Goal: Information Seeking & Learning: Find specific fact

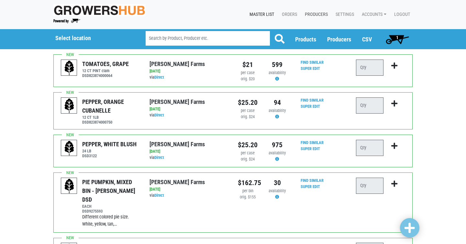
click at [324, 17] on link "Producers" at bounding box center [315, 14] width 31 height 12
click at [340, 38] on span "Producers" at bounding box center [340, 39] width 24 height 7
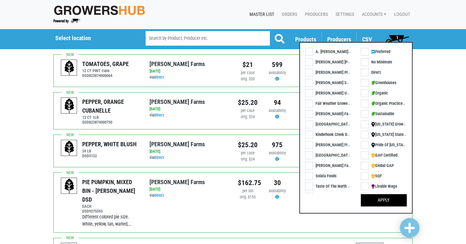
click at [313, 165] on label "[PERSON_NAME] Farms" at bounding box center [331, 165] width 52 height 7
click at [310, 165] on input "[PERSON_NAME] Farms" at bounding box center [307, 164] width 4 height 4
checkbox input "true"
click at [374, 197] on button "Apply" at bounding box center [384, 200] width 46 height 12
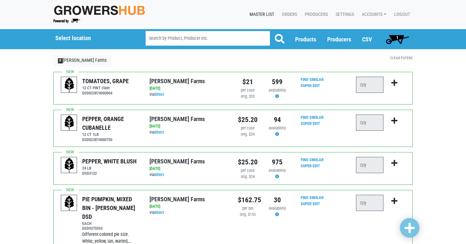
click at [188, 38] on input "search" at bounding box center [208, 38] width 124 height 15
type input "honey"
click at [270, 31] on button at bounding box center [280, 39] width 20 height 16
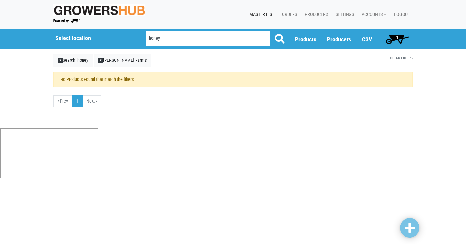
click at [163, 41] on input "honey" at bounding box center [208, 38] width 124 height 15
type input "h"
click at [60, 60] on span "X" at bounding box center [60, 60] width 5 height 5
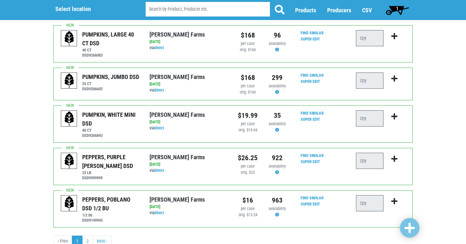
scroll to position [699, 0]
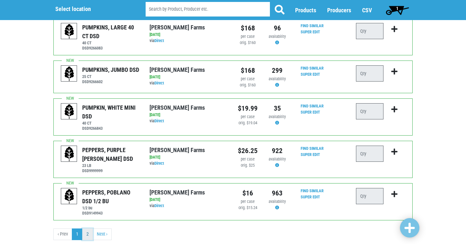
click at [88, 229] on link "2" at bounding box center [87, 235] width 11 height 12
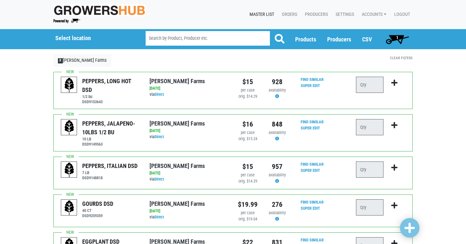
click at [173, 43] on input "search" at bounding box center [208, 38] width 124 height 15
type input "honeynut"
click at [270, 31] on button at bounding box center [280, 39] width 20 height 16
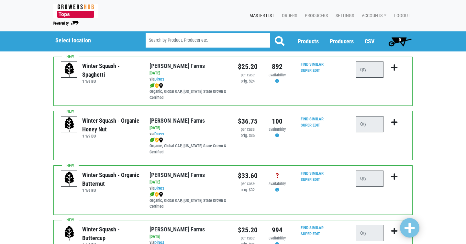
click at [172, 41] on input "search" at bounding box center [208, 40] width 124 height 15
click at [313, 127] on link "Super Edit" at bounding box center [310, 125] width 19 height 5
click at [167, 66] on link "[PERSON_NAME] Farms" at bounding box center [177, 66] width 55 height 7
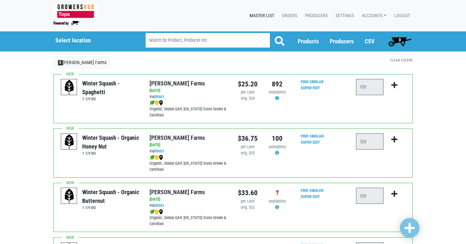
click at [171, 44] on input "search" at bounding box center [208, 40] width 124 height 15
type input "honeynut"
click at [270, 33] on button at bounding box center [280, 41] width 20 height 16
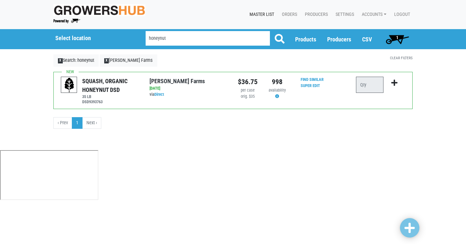
click at [168, 40] on input "honeynut" at bounding box center [208, 38] width 124 height 15
click at [395, 36] on span "1" at bounding box center [397, 39] width 29 height 13
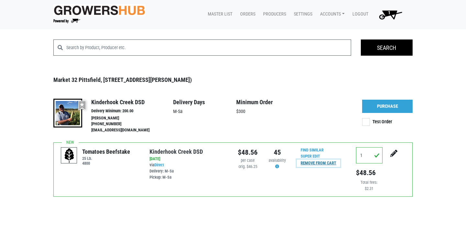
click at [332, 161] on input "Remove From Cart" at bounding box center [318, 163] width 43 height 7
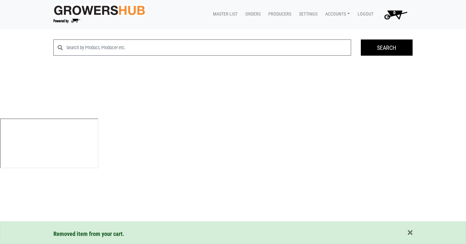
click at [111, 15] on img at bounding box center [99, 10] width 92 height 12
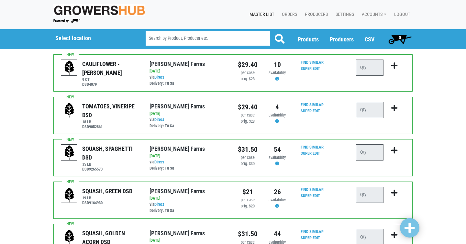
click at [173, 40] on input "search" at bounding box center [208, 38] width 124 height 15
type input "honeynut"
click at [270, 31] on button at bounding box center [280, 39] width 20 height 16
